Goal: Task Accomplishment & Management: Manage account settings

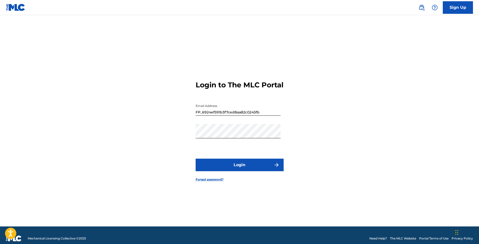
click at [251, 171] on button "Login" at bounding box center [239, 165] width 88 height 13
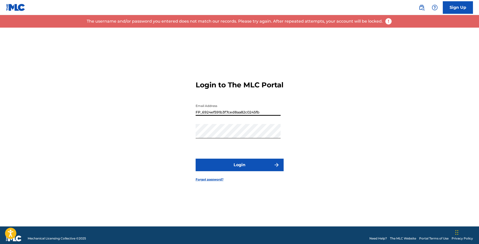
click at [238, 116] on input "FP_6924ef591b3f7ced8aa82c0245fb" at bounding box center [237, 109] width 85 height 14
click at [244, 168] on button "Login" at bounding box center [239, 165] width 88 height 13
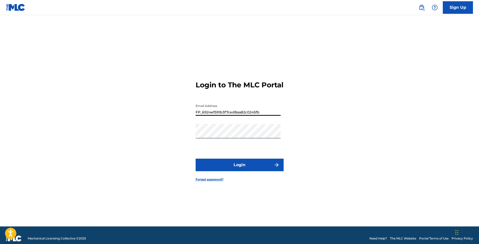
drag, startPoint x: 263, startPoint y: 115, endPoint x: 183, endPoint y: 120, distance: 80.1
click at [183, 120] on div "Login to The MLC Portal Email Address FP_6924ef591b3f7ced8aa82c0245fb Password …" at bounding box center [240, 127] width 352 height 199
click at [235, 168] on button "Login" at bounding box center [239, 165] width 88 height 13
drag, startPoint x: 269, startPoint y: 117, endPoint x: 169, endPoint y: 135, distance: 101.8
click at [169, 135] on div "Login to The MLC Portal Email Address FP_6924ef591b3f7ced8aa82c0245fb Password …" at bounding box center [240, 127] width 352 height 199
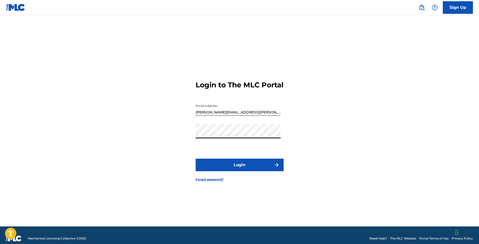
type input "FP_6924ef591b3f7ced8aa82c0245fb"
drag, startPoint x: 260, startPoint y: 118, endPoint x: 176, endPoint y: 126, distance: 84.6
click at [176, 126] on div "Login to The MLC Portal Email Address FP_6924ef591b3f7ced8aa82c0245fb Password …" at bounding box center [240, 127] width 352 height 199
type input "[PERSON_NAME][EMAIL_ADDRESS][PERSON_NAME][DOMAIN_NAME]"
click at [228, 196] on form "Login to The MLC Portal Email Address [PERSON_NAME][EMAIL_ADDRESS][PERSON_NAME]…" at bounding box center [239, 127] width 88 height 199
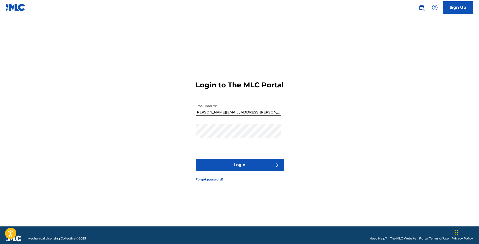
click at [224, 170] on button "Login" at bounding box center [239, 165] width 88 height 13
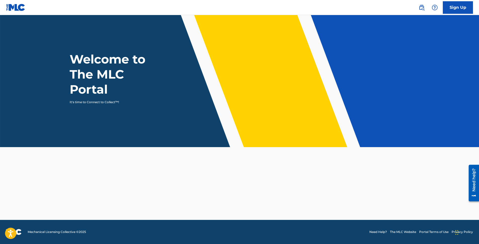
click at [446, 10] on link "Sign Up" at bounding box center [457, 7] width 30 height 13
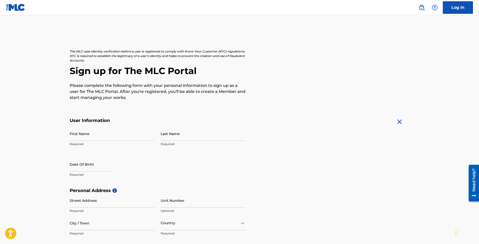
click at [458, 2] on link "Log In" at bounding box center [457, 7] width 30 height 13
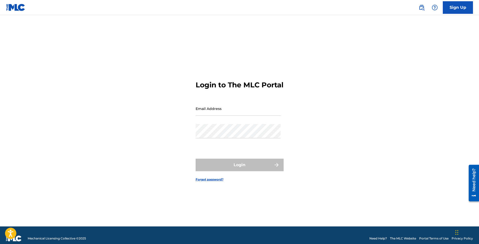
type input "[PERSON_NAME][EMAIL_ADDRESS][PERSON_NAME][DOMAIN_NAME]"
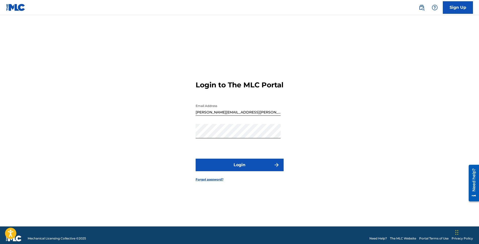
click at [242, 171] on button "Login" at bounding box center [239, 165] width 88 height 13
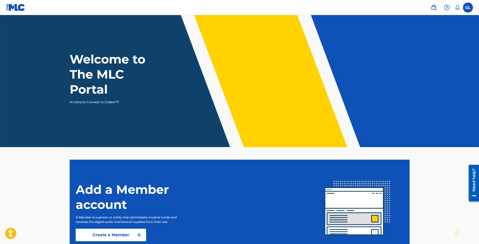
click at [435, 6] on img at bounding box center [433, 8] width 6 height 6
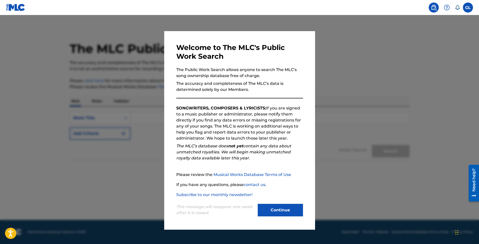
click at [285, 212] on button "Continue" at bounding box center [280, 210] width 45 height 13
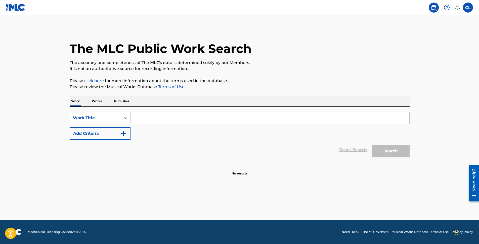
click at [466, 7] on label at bounding box center [468, 8] width 10 height 10
click at [468, 8] on input "GL Gregory Lacour [EMAIL_ADDRESS][PERSON_NAME][DOMAIN_NAME] Notification Prefer…" at bounding box center [468, 8] width 0 height 0
click at [424, 66] on div "Notification Preferences Profile Log out" at bounding box center [441, 63] width 62 height 34
click at [468, 8] on input "GL Gregory Lacour [EMAIL_ADDRESS][PERSON_NAME][DOMAIN_NAME] Notification Prefer…" at bounding box center [468, 8] width 0 height 0
click at [416, 65] on div "Notification Preferences Profile Log out" at bounding box center [441, 63] width 62 height 34
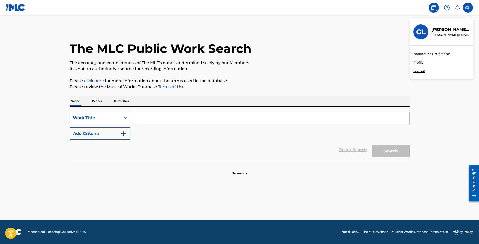
click at [468, 8] on input "GL Gregory Lacour [EMAIL_ADDRESS][PERSON_NAME][DOMAIN_NAME] Notification Prefer…" at bounding box center [468, 8] width 0 height 0
click at [416, 64] on link "Profile" at bounding box center [418, 62] width 10 height 5
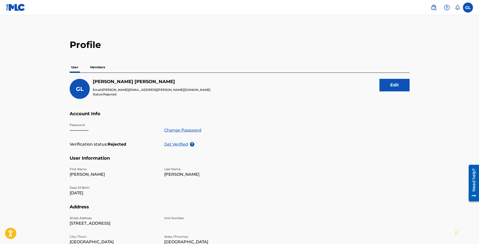
click at [89, 72] on p "Members" at bounding box center [98, 67] width 18 height 11
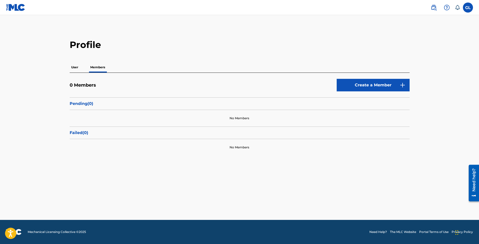
click at [433, 12] on link at bounding box center [433, 8] width 10 height 10
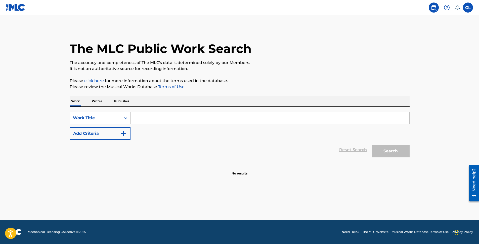
click at [125, 122] on div "Search Form" at bounding box center [125, 118] width 9 height 9
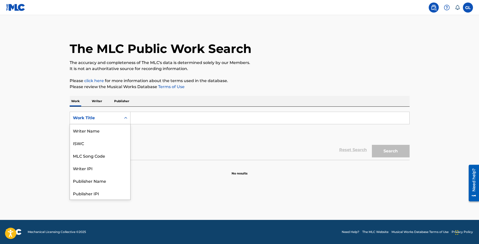
scroll to position [25, 0]
click at [463, 8] on label at bounding box center [468, 8] width 10 height 10
click at [468, 8] on input "GL Gregory Lacour [EMAIL_ADDRESS][PERSON_NAME][DOMAIN_NAME] Notification Prefer…" at bounding box center [468, 8] width 0 height 0
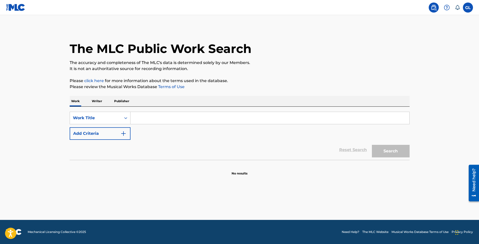
click at [446, 10] on img at bounding box center [446, 8] width 6 height 6
click at [16, 13] on link at bounding box center [15, 7] width 19 height 15
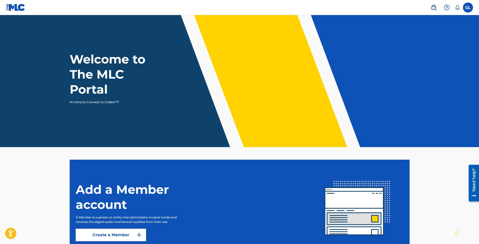
click at [466, 8] on label at bounding box center [468, 8] width 10 height 10
click at [468, 8] on input "GL Gregory Lacour [EMAIL_ADDRESS][PERSON_NAME][DOMAIN_NAME] Notification Prefer…" at bounding box center [468, 8] width 0 height 0
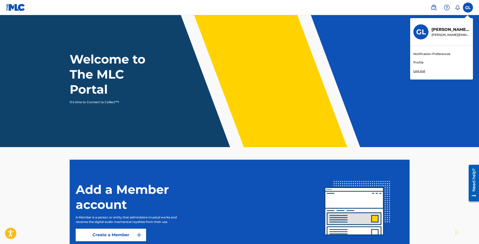
click at [439, 27] on p "[PERSON_NAME]" at bounding box center [450, 30] width 38 height 6
click at [468, 8] on input "GL Gregory Lacour [EMAIL_ADDRESS][PERSON_NAME][DOMAIN_NAME] Notification Prefer…" at bounding box center [468, 8] width 0 height 0
click at [274, 70] on div "Welcome to The MLC Portal It's time to Connect to Collect™!" at bounding box center [240, 78] width 352 height 53
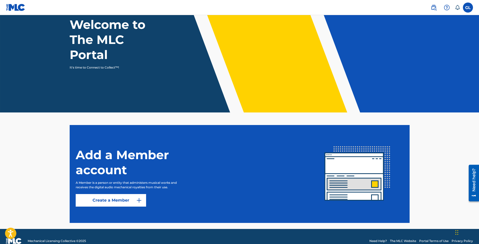
scroll to position [44, 0]
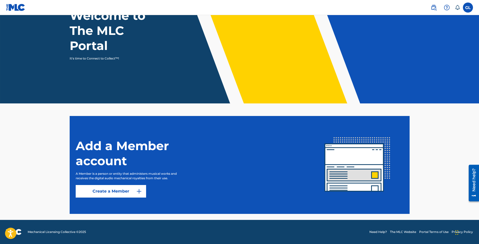
click at [120, 195] on button "Create a Member" at bounding box center [111, 191] width 70 height 13
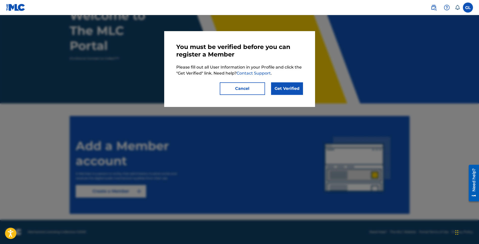
click at [274, 86] on link "Get Verified" at bounding box center [287, 88] width 32 height 13
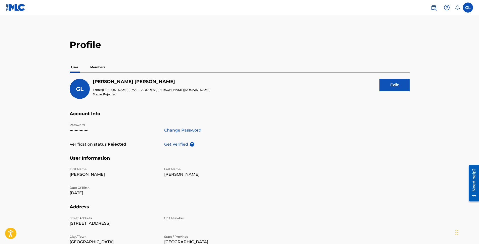
click at [391, 84] on button "Edit" at bounding box center [394, 85] width 30 height 13
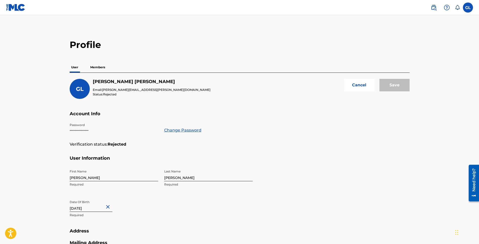
click at [358, 86] on button "Cancel" at bounding box center [359, 85] width 30 height 13
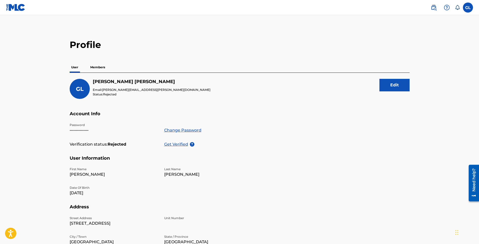
click at [181, 145] on p "Get Verified" at bounding box center [177, 144] width 26 height 6
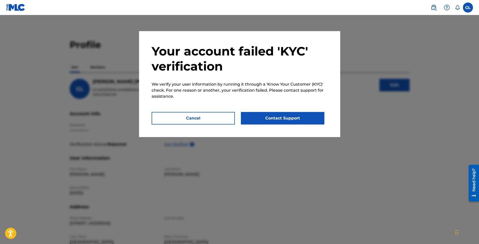
click at [205, 120] on button "Cancel" at bounding box center [192, 118] width 83 height 13
